Goal: Transaction & Acquisition: Book appointment/travel/reservation

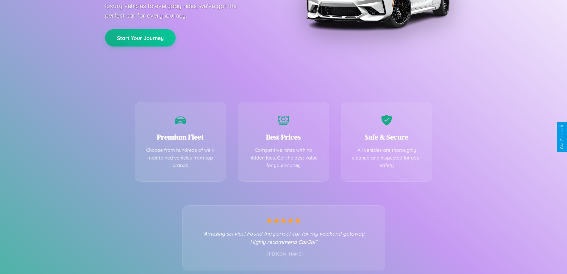
scroll to position [117, 0]
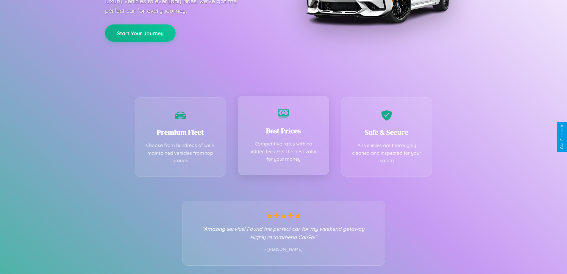
click at [284, 137] on div "Best Prices Competitive rates with no hidden fees. Get the best value for your …" at bounding box center [283, 136] width 91 height 80
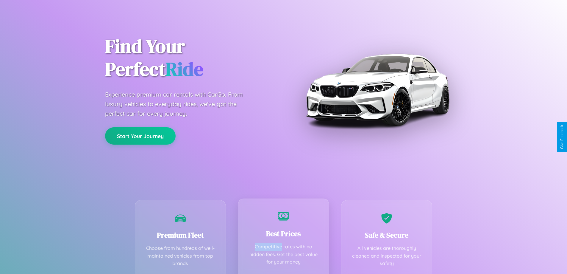
scroll to position [0, 0]
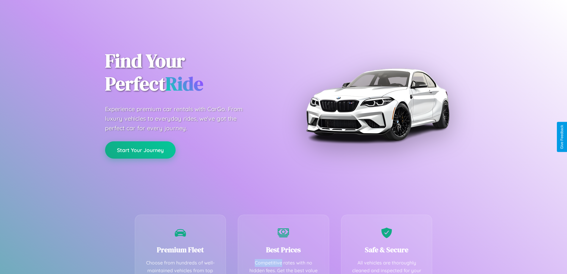
click at [140, 150] on button "Start Your Journey" at bounding box center [140, 149] width 71 height 17
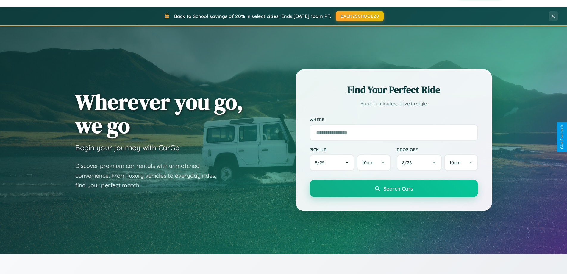
scroll to position [257, 0]
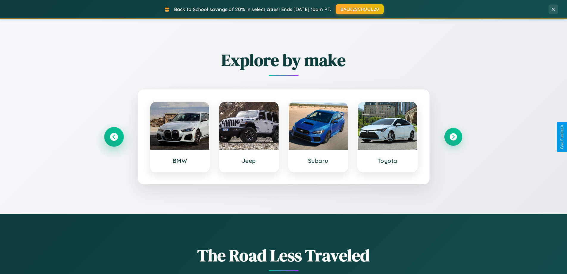
click at [114, 137] on icon at bounding box center [114, 137] width 8 height 8
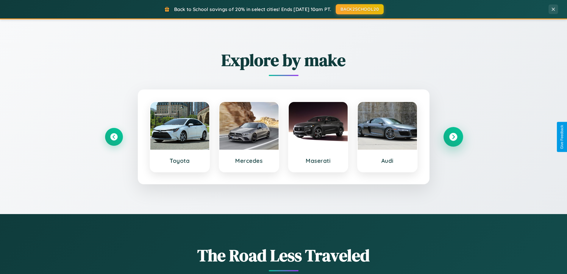
click at [453, 137] on icon at bounding box center [454, 137] width 8 height 8
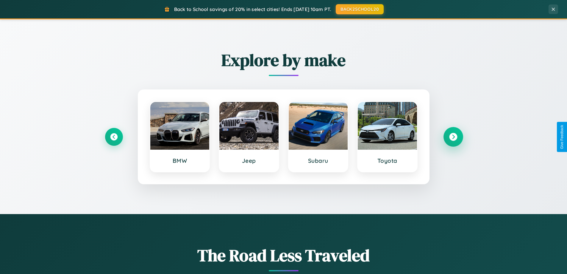
click at [453, 137] on icon at bounding box center [454, 137] width 8 height 8
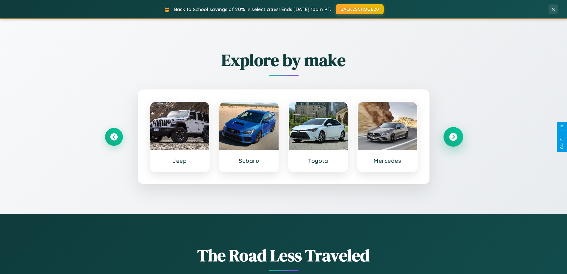
click at [453, 137] on icon at bounding box center [454, 137] width 8 height 8
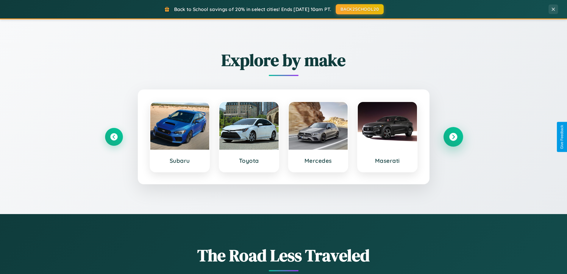
click at [453, 137] on icon at bounding box center [454, 137] width 8 height 8
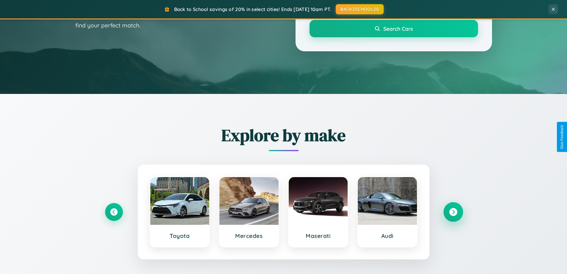
scroll to position [0, 0]
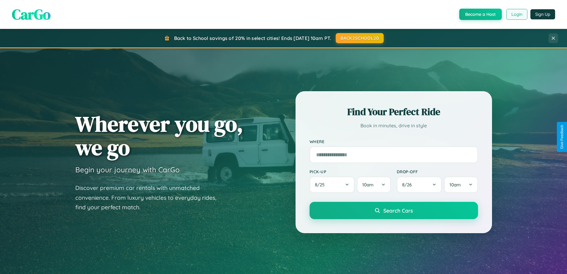
click at [517, 14] on button "Login" at bounding box center [517, 14] width 21 height 11
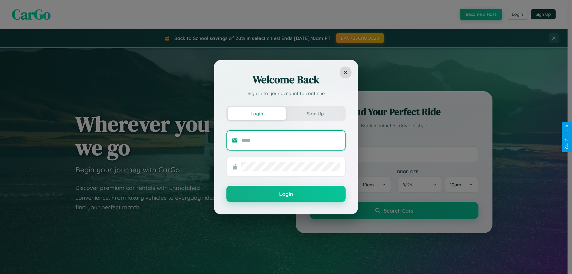
click at [291, 140] on input "text" at bounding box center [290, 141] width 99 height 10
type input "**********"
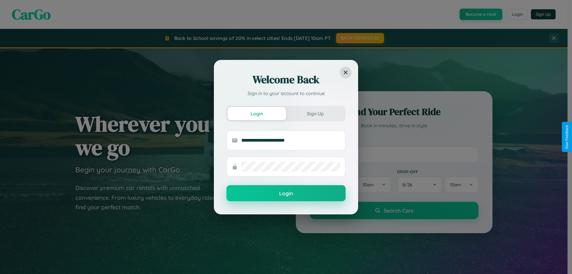
click at [286, 193] on button "Login" at bounding box center [285, 193] width 119 height 16
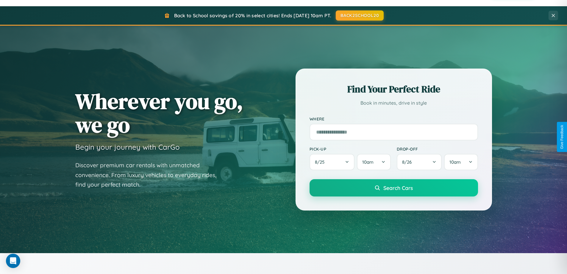
scroll to position [18, 0]
